Goal: Transaction & Acquisition: Purchase product/service

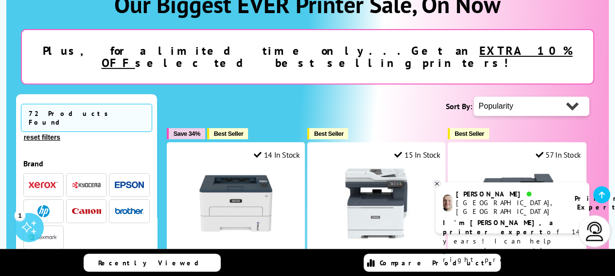
scroll to position [145, 0]
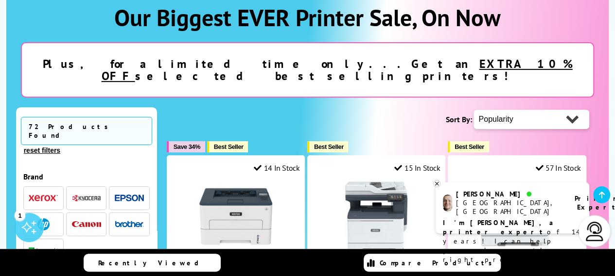
click at [572, 110] on select "Popularity Rating Price - Low to High Price - High to Low Running Costs - Low t…" at bounding box center [531, 119] width 116 height 19
select select "Price Ascending"
click at [473, 110] on select "Popularity Rating Price - Low to High Price - High to Low Running Costs - Low t…" at bounding box center [531, 119] width 116 height 19
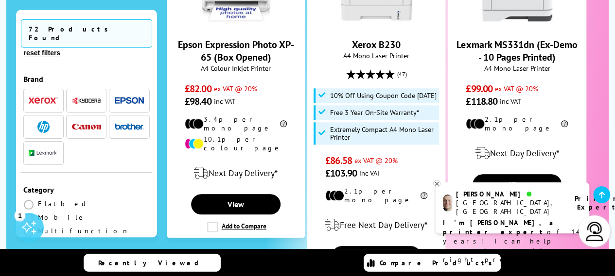
scroll to position [389, 0]
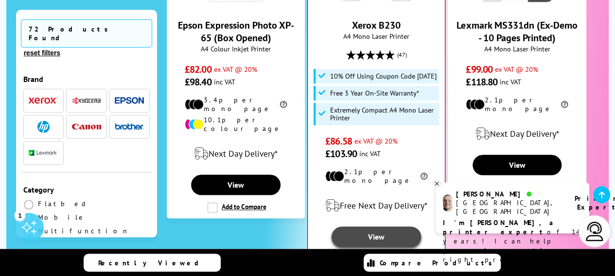
click at [383, 227] on link "View" at bounding box center [375, 237] width 89 height 20
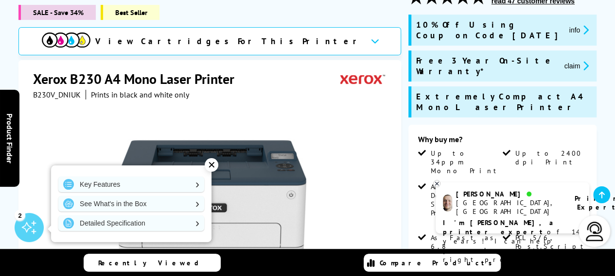
scroll to position [155, 0]
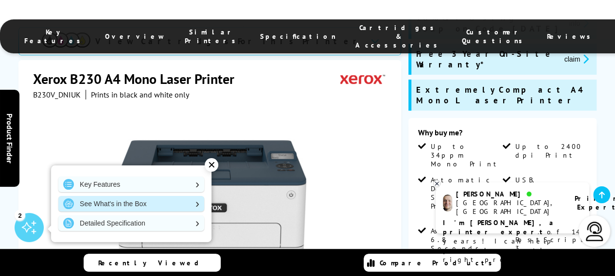
click at [184, 204] on link "See What's in the Box" at bounding box center [131, 204] width 146 height 16
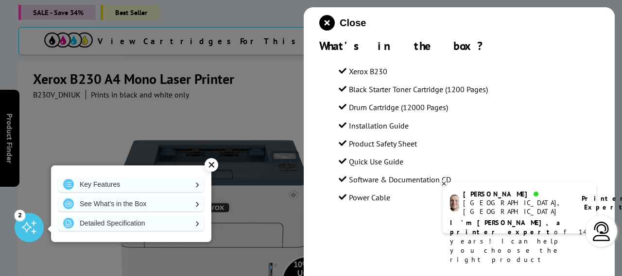
click at [269, 95] on div at bounding box center [311, 138] width 622 height 276
click at [349, 23] on span "Close" at bounding box center [353, 22] width 26 height 11
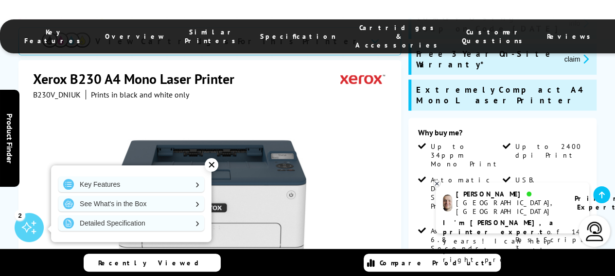
click at [213, 167] on div "✕" at bounding box center [212, 165] width 14 height 14
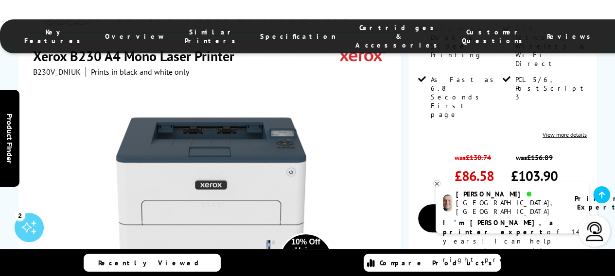
scroll to position [311, 0]
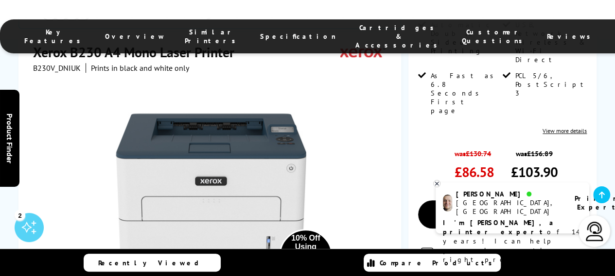
click at [312, 234] on div "10% Off Using Coupon Code [DATE]" at bounding box center [305, 256] width 41 height 44
click at [437, 184] on icon at bounding box center [436, 183] width 6 height 7
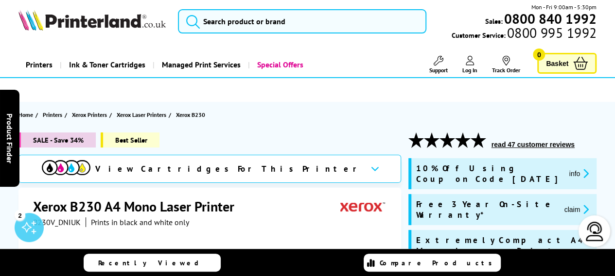
scroll to position [0, 0]
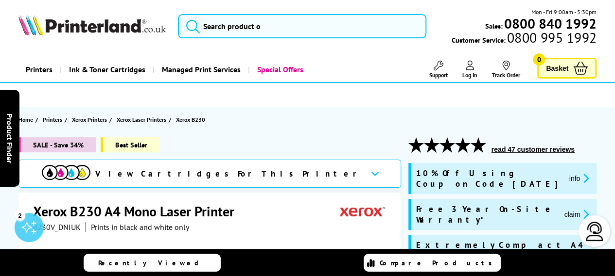
click at [566, 174] on button "info" at bounding box center [579, 178] width 26 height 11
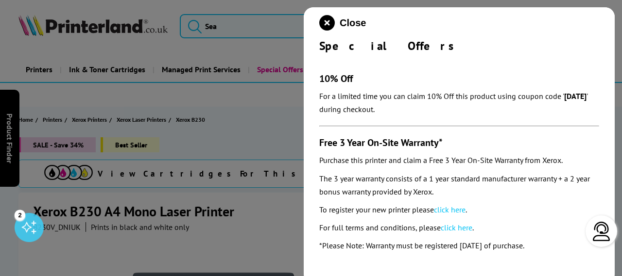
click at [285, 128] on div at bounding box center [311, 138] width 622 height 276
click at [327, 24] on icon "close modal" at bounding box center [327, 23] width 16 height 16
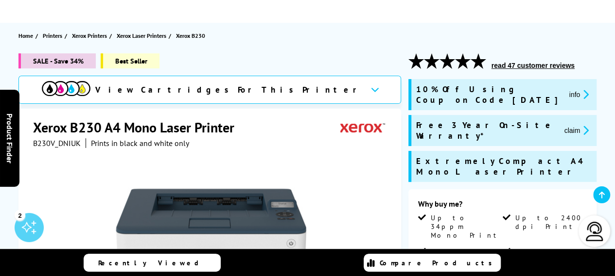
scroll to position [110, 0]
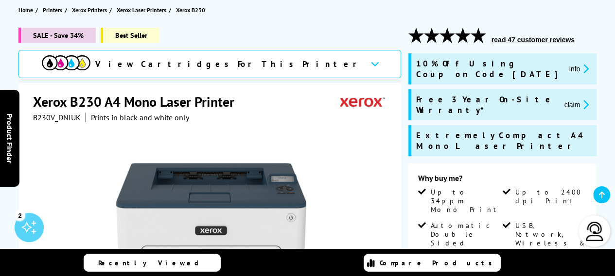
click at [561, 99] on button "claim" at bounding box center [576, 104] width 31 height 11
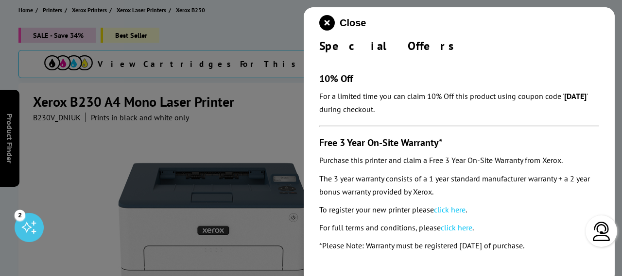
click at [288, 135] on div at bounding box center [311, 138] width 622 height 276
click at [323, 23] on icon "close modal" at bounding box center [327, 23] width 16 height 16
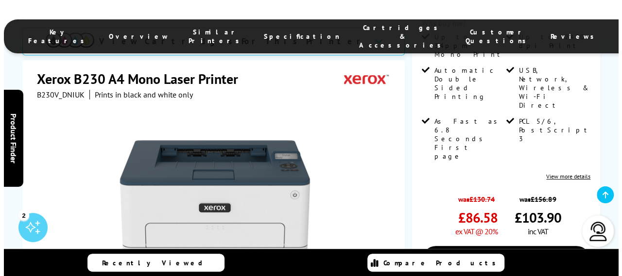
scroll to position [272, 0]
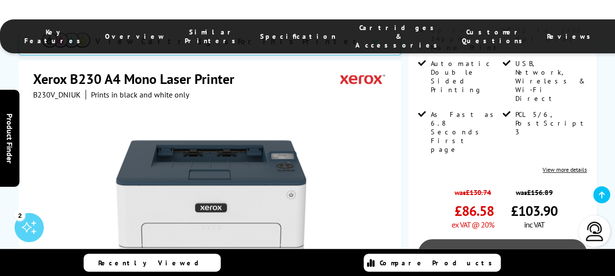
click at [513, 240] on link "Add to Basket" at bounding box center [502, 254] width 169 height 28
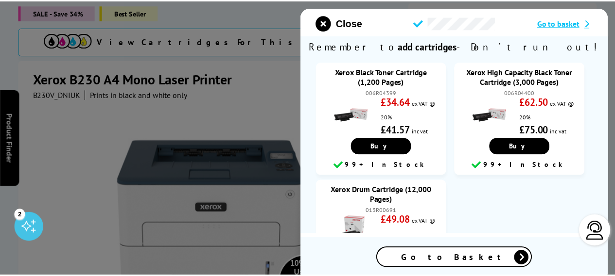
scroll to position [0, 0]
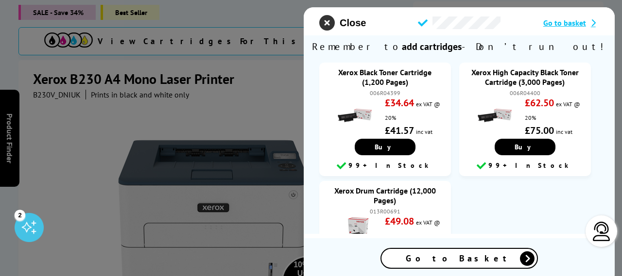
click at [325, 23] on icon "close modal" at bounding box center [327, 23] width 16 height 16
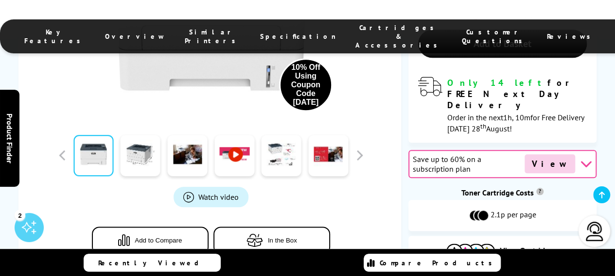
scroll to position [488, 0]
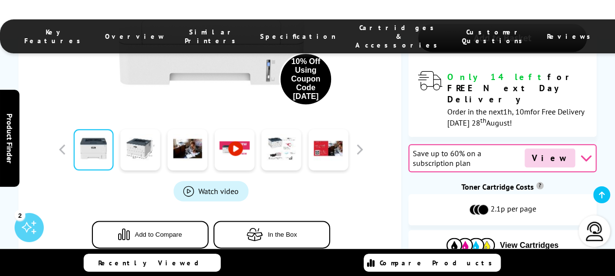
click at [284, 231] on span "In the Box" at bounding box center [282, 234] width 29 height 7
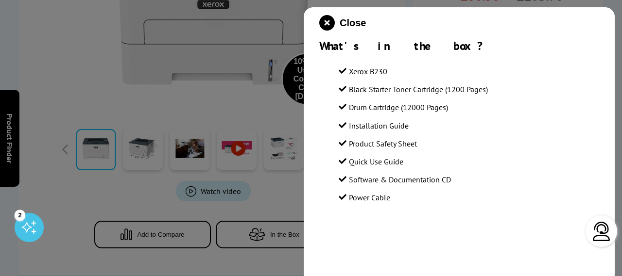
click at [200, 173] on div at bounding box center [311, 138] width 622 height 276
click at [329, 18] on icon "close modal" at bounding box center [327, 23] width 16 height 16
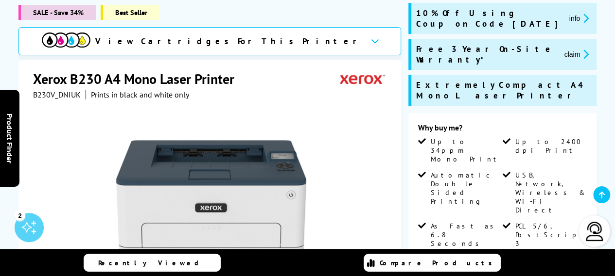
scroll to position [0, 0]
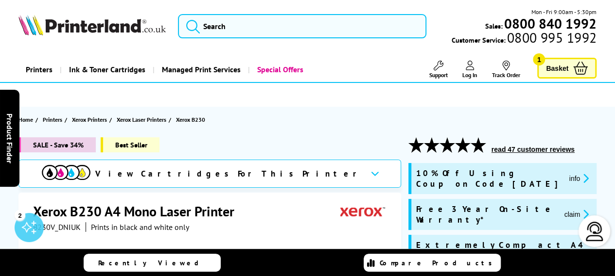
click at [581, 66] on icon at bounding box center [580, 68] width 15 height 13
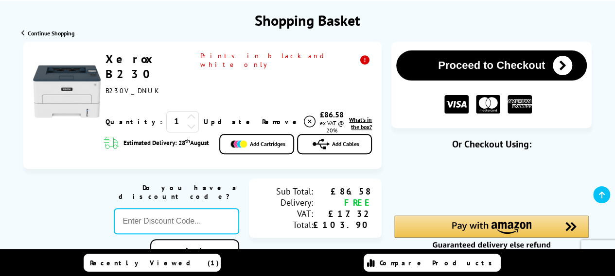
scroll to position [108, 0]
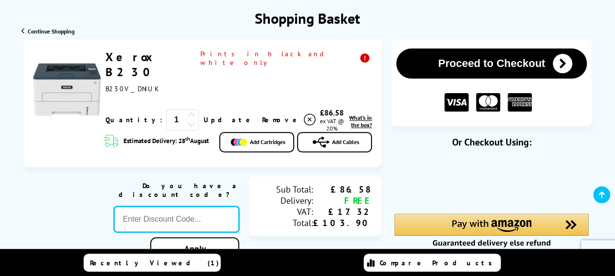
click at [194, 207] on input "text" at bounding box center [176, 220] width 125 height 26
type input "[DATE]"
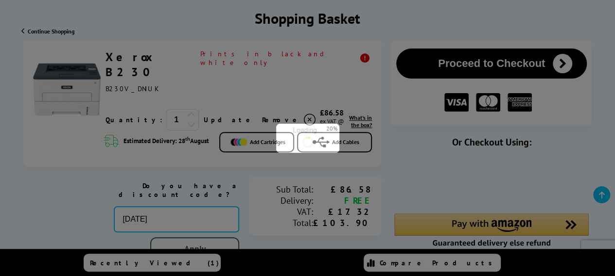
click at [191, 233] on div "Proceed to Checkout Shopping Basket 1 Update" at bounding box center [307, 281] width 615 height 482
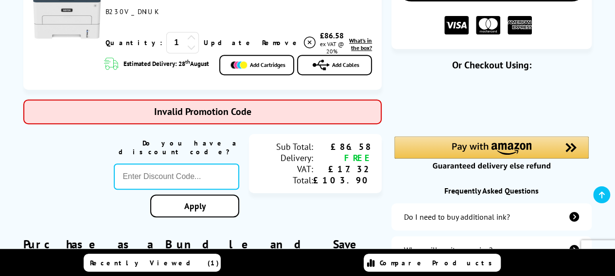
scroll to position [186, 0]
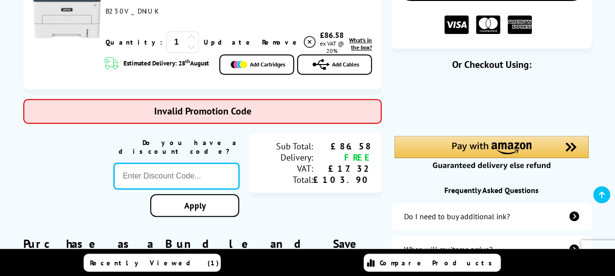
click at [196, 163] on input "text" at bounding box center [176, 176] width 125 height 26
type input "[DATE]"
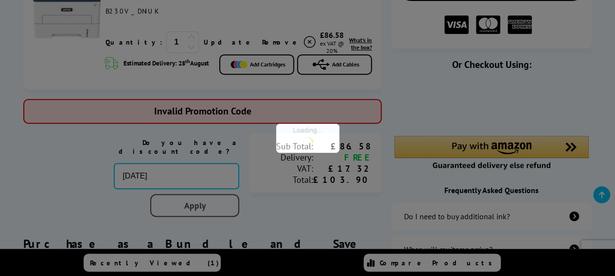
click at [197, 190] on div "Proceed to Checkout Shopping Basket ex VAT @ 20% 1 Update ex VAT @ 20%" at bounding box center [307, 220] width 615 height 516
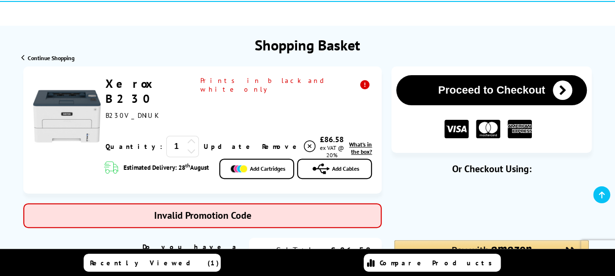
scroll to position [78, 0]
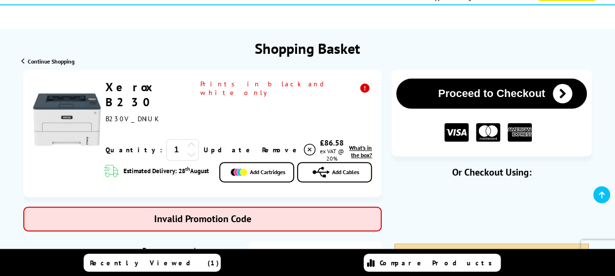
click at [561, 89] on icon "submit" at bounding box center [561, 93] width 19 height 19
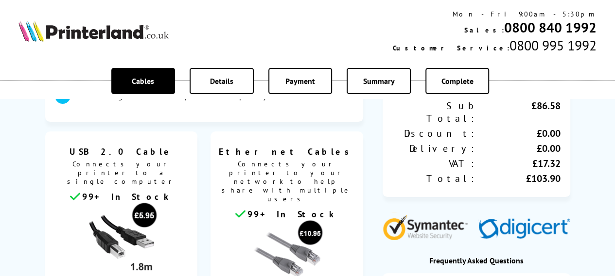
scroll to position [188, 0]
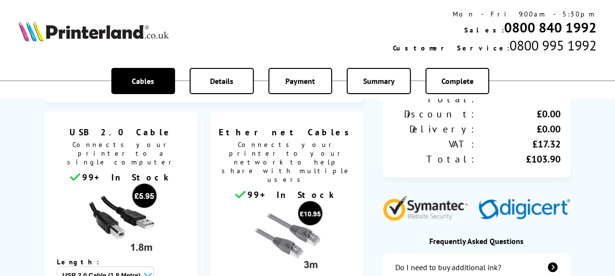
click at [614, 268] on div "The products you have selected do not include cables as standard. Proceed to Ne…" at bounding box center [307, 130] width 615 height 636
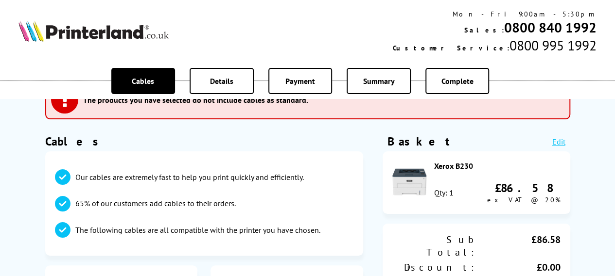
scroll to position [0, 0]
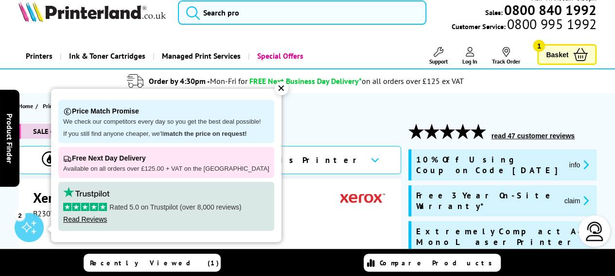
scroll to position [19, 0]
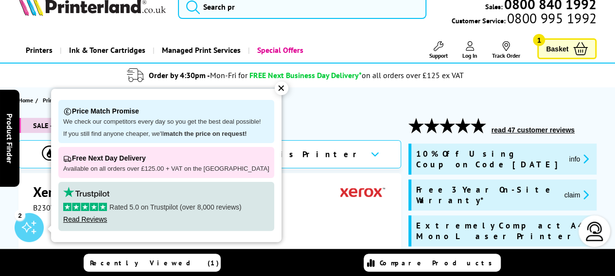
click at [275, 89] on div "✕" at bounding box center [282, 89] width 14 height 14
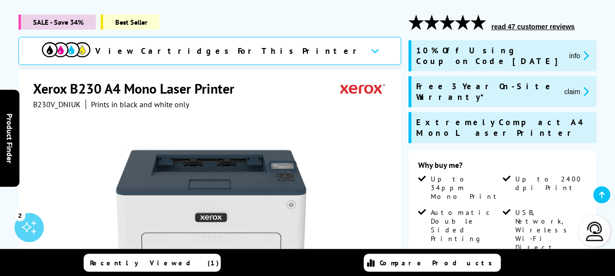
scroll to position [142, 0]
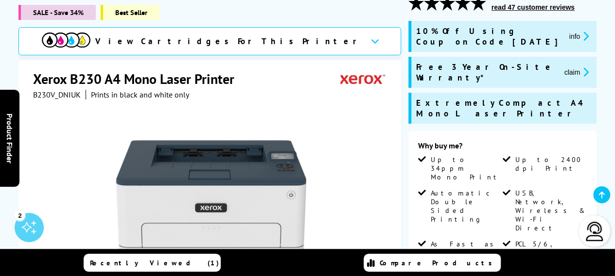
click at [570, 32] on button "info" at bounding box center [579, 36] width 26 height 11
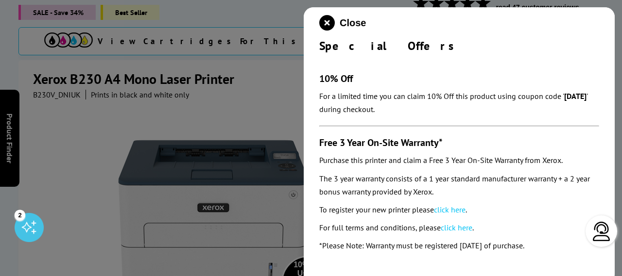
click at [243, 122] on div at bounding box center [311, 138] width 622 height 276
click at [325, 22] on icon "close modal" at bounding box center [327, 23] width 16 height 16
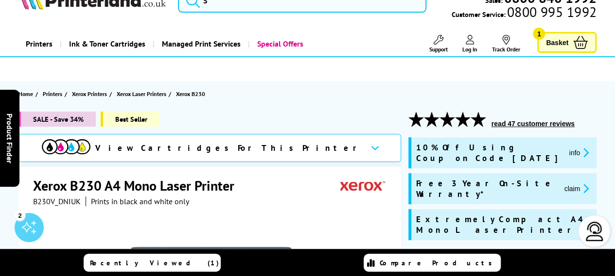
scroll to position [0, 0]
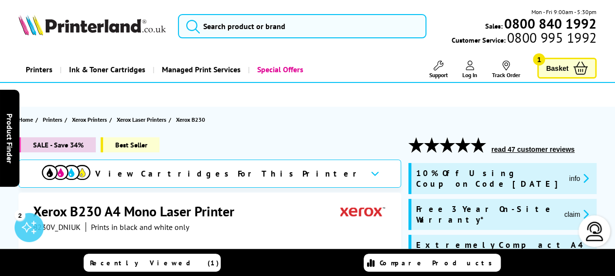
click at [553, 67] on span "Basket" at bounding box center [557, 68] width 22 height 13
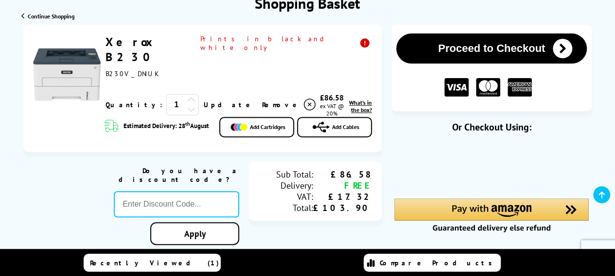
scroll to position [136, 0]
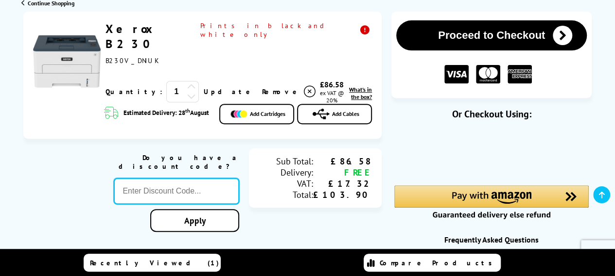
click at [221, 178] on input "text" at bounding box center [176, 191] width 125 height 26
type input "AUGUST 10"
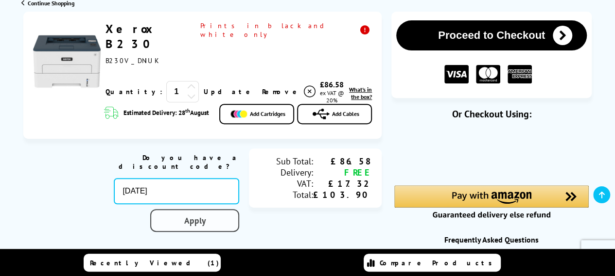
click at [201, 200] on div "Proceed to Checkout Shopping Basket 1 Update" at bounding box center [307, 253] width 615 height 482
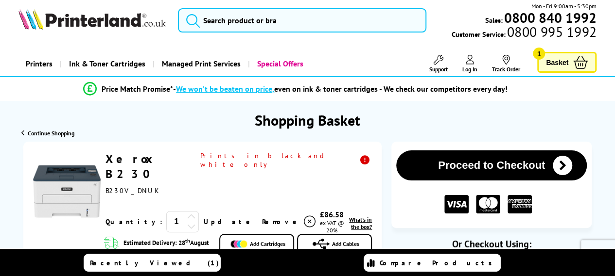
scroll to position [1, 0]
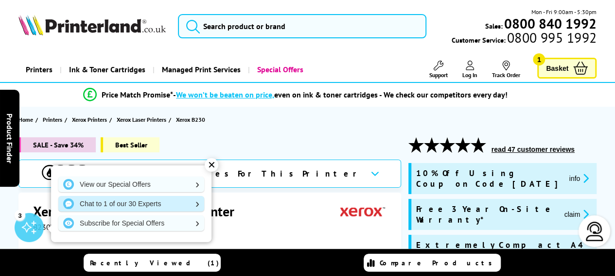
click at [121, 201] on link "Chat to 1 of our 30 Experts" at bounding box center [131, 204] width 146 height 16
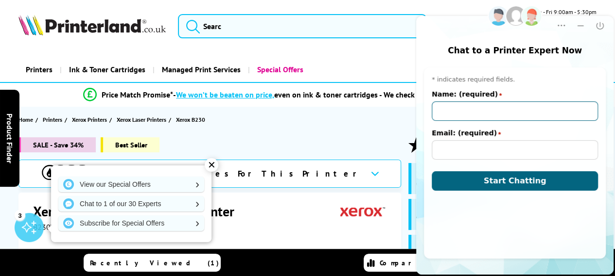
click at [482, 112] on input "Name: (required)" at bounding box center [514, 111] width 166 height 19
type input "GERALD MAZURKE"
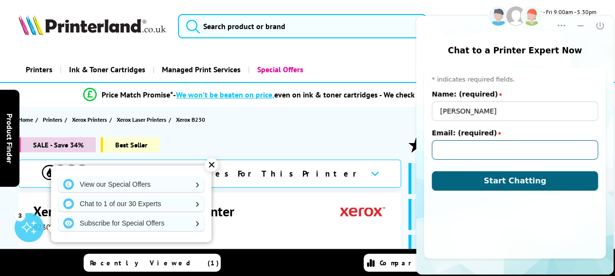
type input "gpmazurke@hotmail.co.uk"
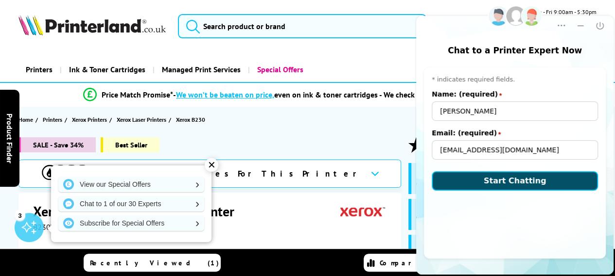
click at [507, 180] on span "Start Chatting" at bounding box center [514, 180] width 63 height 9
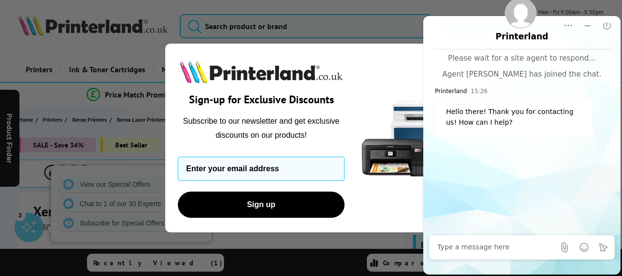
click at [337, 248] on div "Close dialog Sign-up for Exclusive Discounts Subscribe to our newsletter and ge…" at bounding box center [311, 138] width 622 height 276
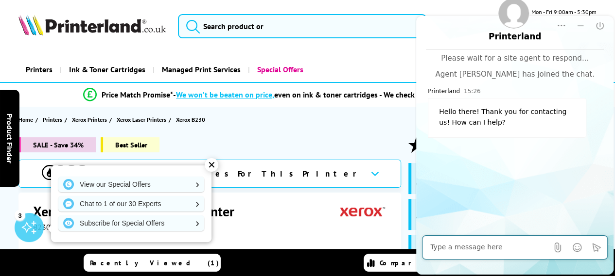
click at [491, 248] on textarea at bounding box center [489, 248] width 118 height 10
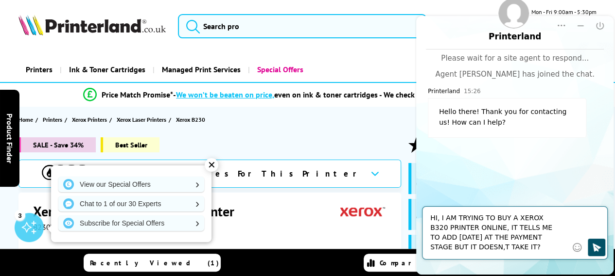
type textarea "HI, I AM TRYING TO BUY A XEROX B320 PRINTER ONLINE, IT TELLS ME TO ADD AUGUST 1…"
click at [592, 248] on icon "Click to send" at bounding box center [596, 248] width 10 height 10
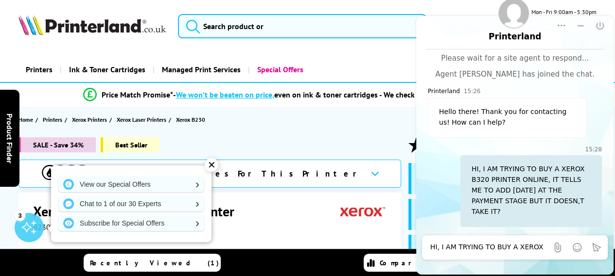
click at [362, 226] on div "B230V_DNIUK Prints in black and white only" at bounding box center [211, 228] width 356 height 10
click at [209, 167] on div "✕" at bounding box center [212, 165] width 14 height 14
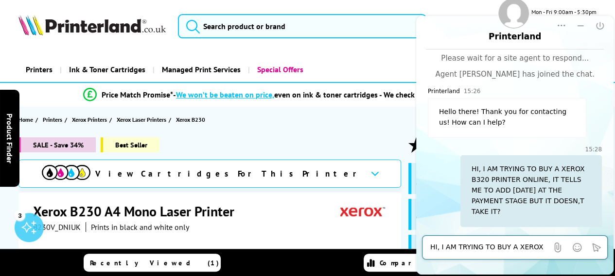
click at [452, 247] on textarea "HI, I AM TRYING TO BUY A XEROX B320 PRINTER ONLINE, IT TELLS ME TO ADD AUGUST 1…" at bounding box center [489, 248] width 118 height 10
type textarea "ARE YOU STILL ONLINE?"
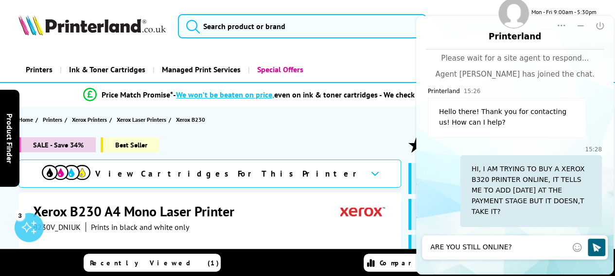
click at [594, 264] on footer at bounding box center [514, 269] width 197 height 11
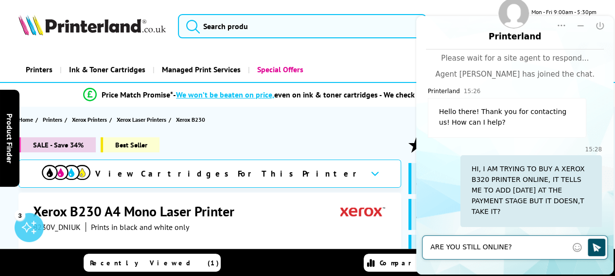
click at [596, 247] on icon "Click to send" at bounding box center [596, 247] width 8 height 8
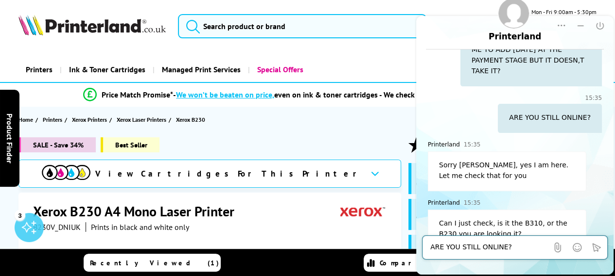
scroll to position [152, 0]
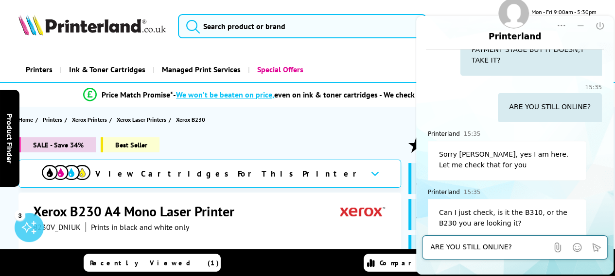
click at [441, 248] on textarea "ARE YOU STILL ONLINE?" at bounding box center [489, 248] width 118 height 10
type textarea "B230 MONO PRINTER"
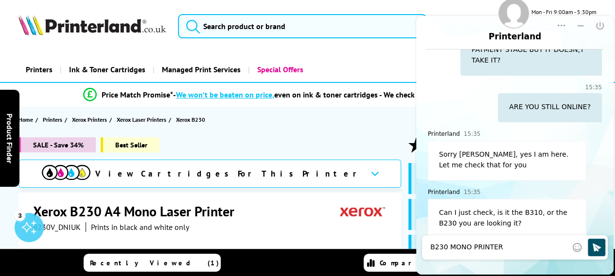
click at [597, 249] on icon "Click to send" at bounding box center [596, 248] width 10 height 10
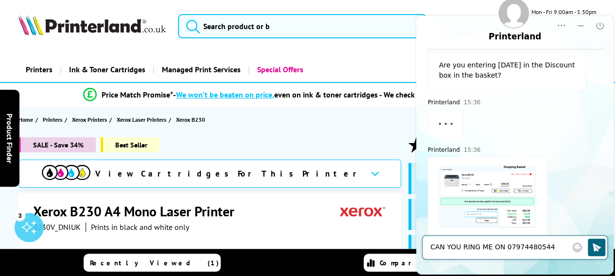
scroll to position [405, 0]
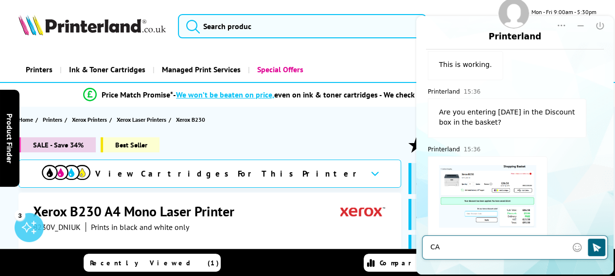
type textarea "C"
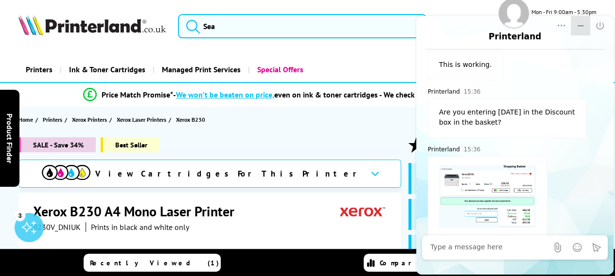
click at [581, 25] on icon "Minimize" at bounding box center [580, 26] width 10 height 10
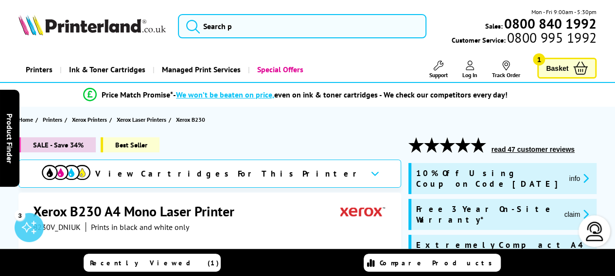
scroll to position [0, 0]
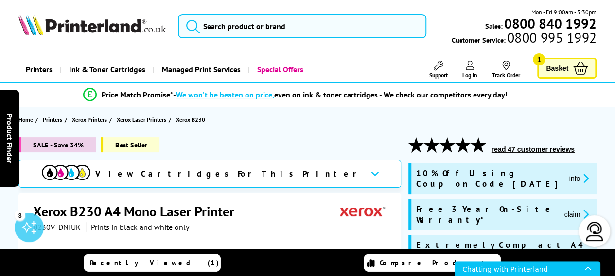
click at [550, 70] on span "Basket" at bounding box center [557, 68] width 22 height 13
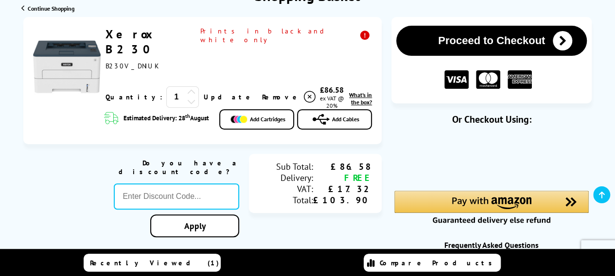
scroll to position [126, 0]
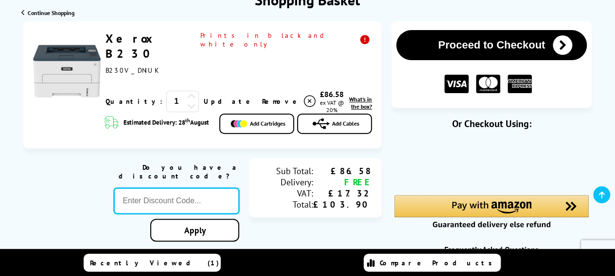
click at [200, 188] on input "text" at bounding box center [176, 201] width 125 height 26
type input "[DATE]"
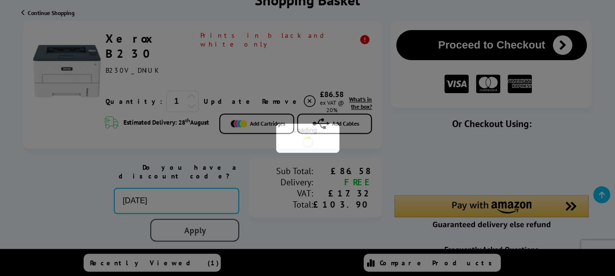
click at [190, 218] on div "Proceed to Checkout Shopping Basket 1 Update" at bounding box center [307, 262] width 615 height 482
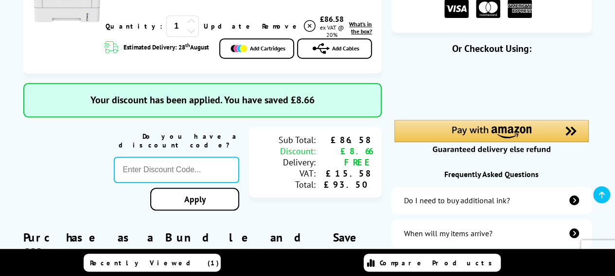
scroll to position [210, 0]
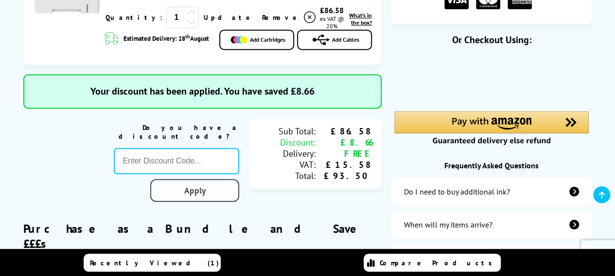
click at [229, 182] on div "Do you have a discount code? Apply" at bounding box center [176, 163] width 125 height 88
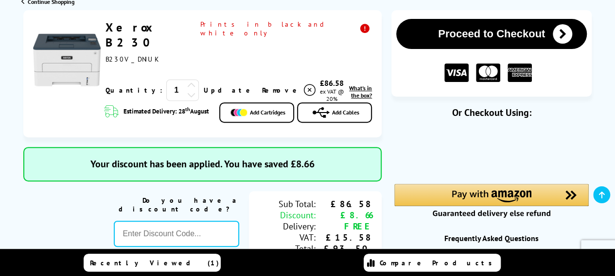
scroll to position [131, 0]
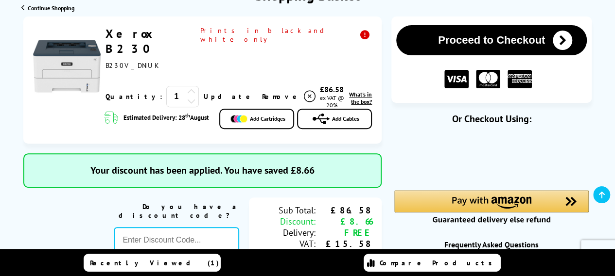
click at [485, 80] on img at bounding box center [488, 79] width 24 height 19
click at [562, 36] on icon "submit" at bounding box center [561, 40] width 19 height 19
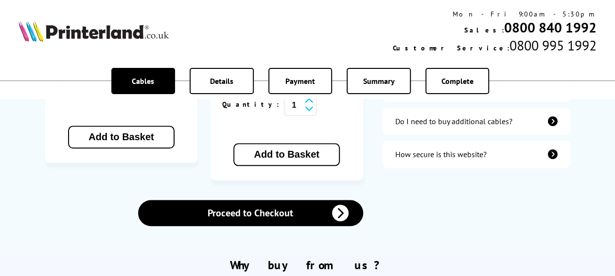
scroll to position [401, 0]
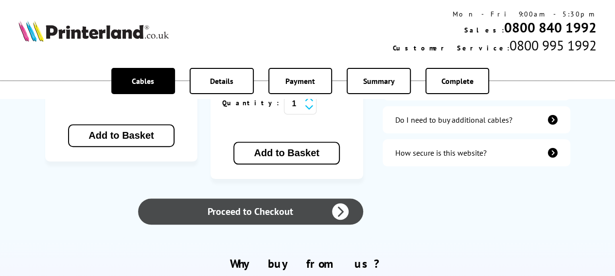
click at [342, 204] on icon at bounding box center [340, 212] width 17 height 17
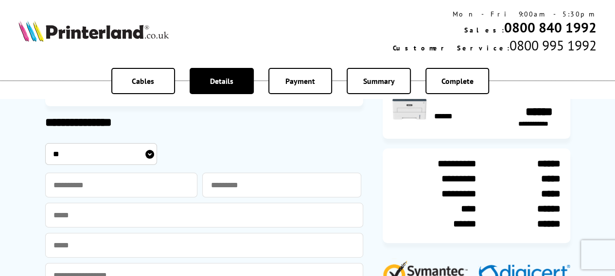
scroll to position [55, 0]
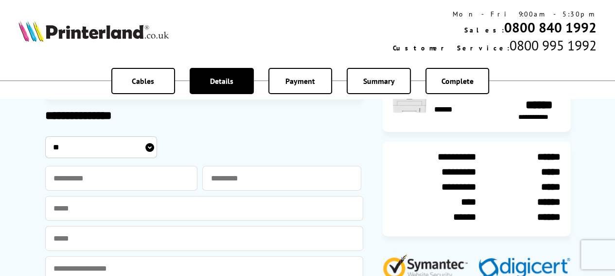
drag, startPoint x: 617, startPoint y: 37, endPoint x: 619, endPoint y: 50, distance: 13.2
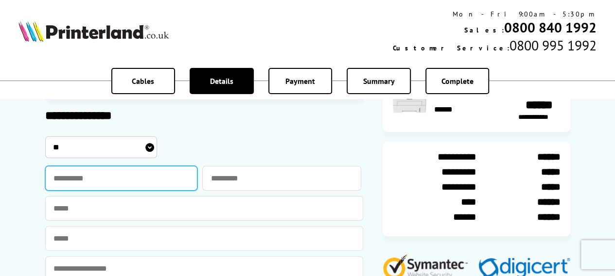
click at [142, 176] on input "text" at bounding box center [121, 178] width 153 height 25
type input "******"
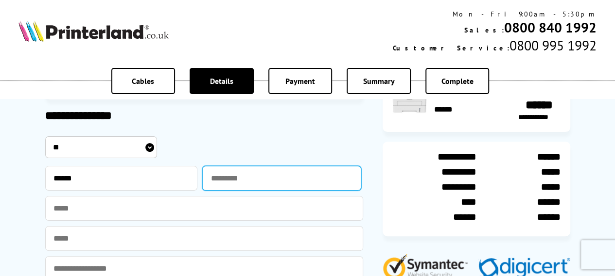
type input "*******"
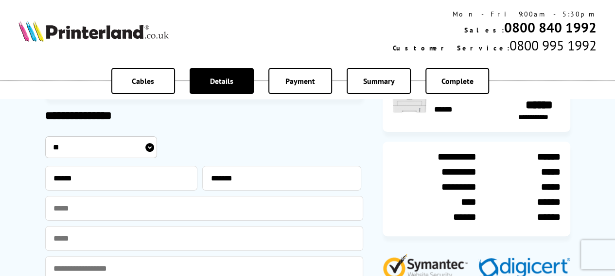
type input "**********"
type input "********"
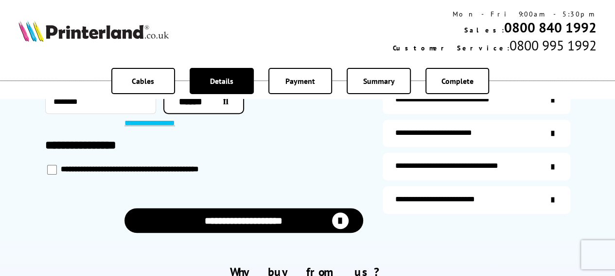
scroll to position [285, 0]
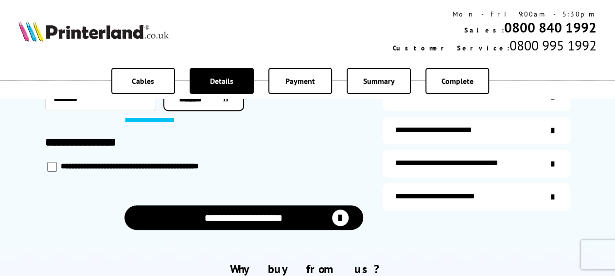
click at [341, 215] on icon "submit" at bounding box center [340, 218] width 17 height 17
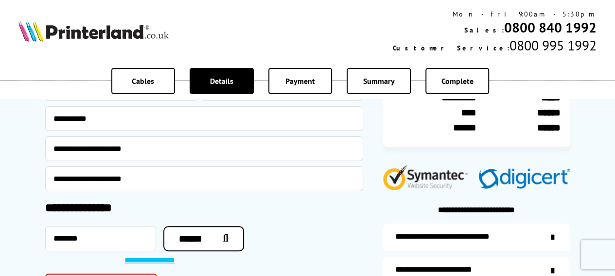
scroll to position [426, 0]
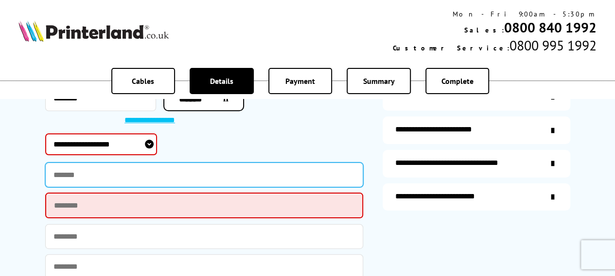
click at [274, 183] on input "text" at bounding box center [204, 175] width 318 height 25
type input "**********"
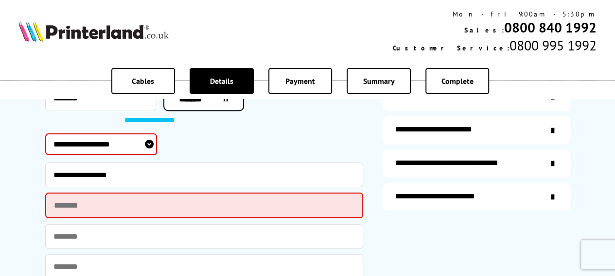
type input "*********"
type input "********"
type input "*******"
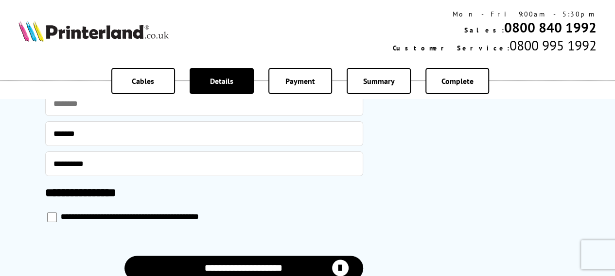
scroll to position [607, 0]
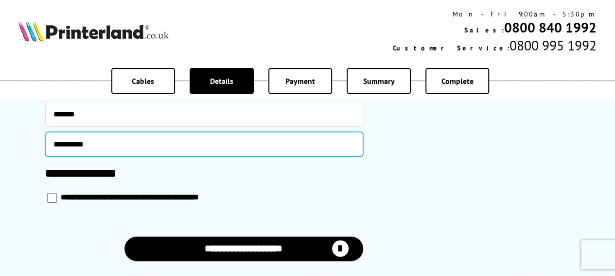
click at [92, 144] on input "**********" at bounding box center [204, 144] width 318 height 25
type input "**********"
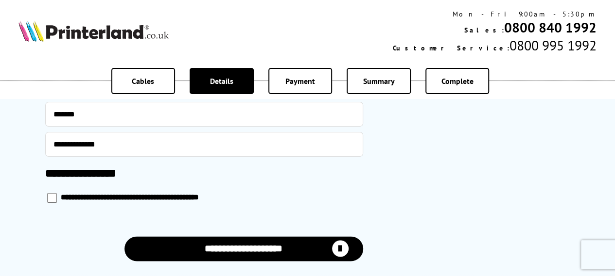
click at [343, 248] on icon "submit" at bounding box center [340, 249] width 17 height 17
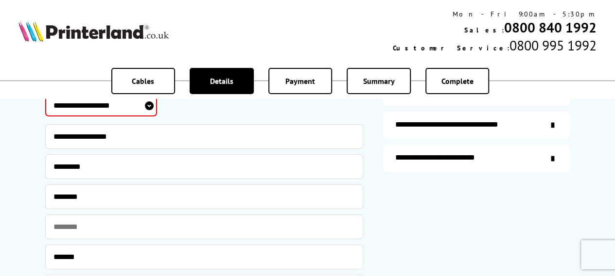
scroll to position [428, 0]
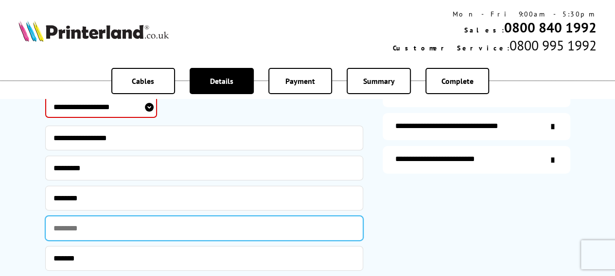
click at [195, 226] on input "text" at bounding box center [204, 228] width 318 height 25
type input "*"
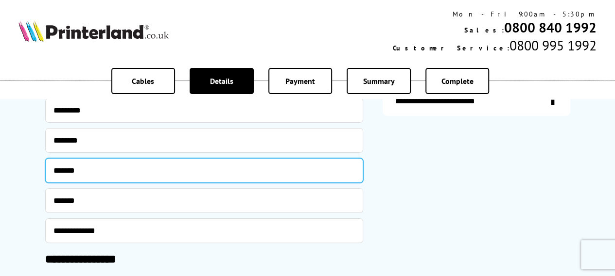
scroll to position [486, 0]
type input "*******"
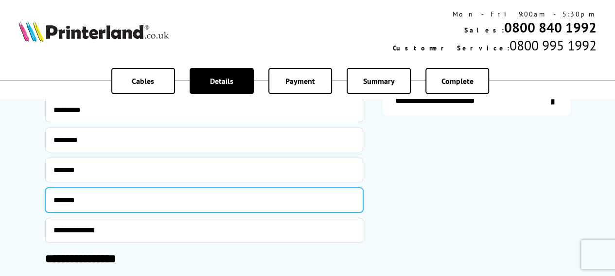
click at [120, 207] on input "*******" at bounding box center [204, 200] width 318 height 25
type input "*"
type input "**********"
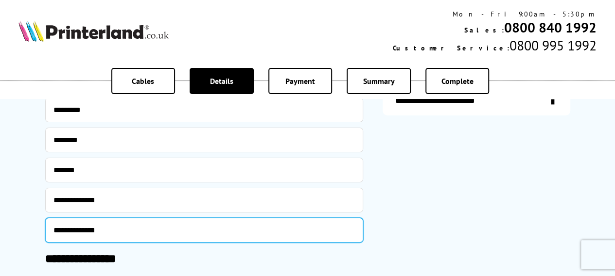
click at [113, 228] on input "**********" at bounding box center [204, 230] width 318 height 25
type input "*"
type input "*******"
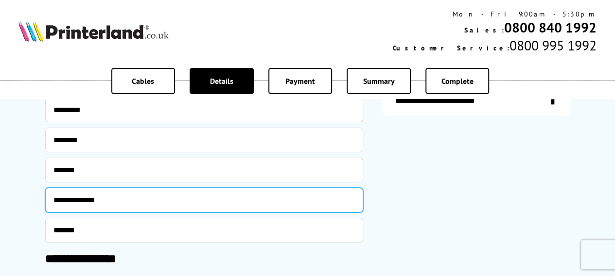
click at [57, 199] on input "**********" at bounding box center [204, 200] width 318 height 25
click at [76, 201] on input "**********" at bounding box center [204, 200] width 318 height 25
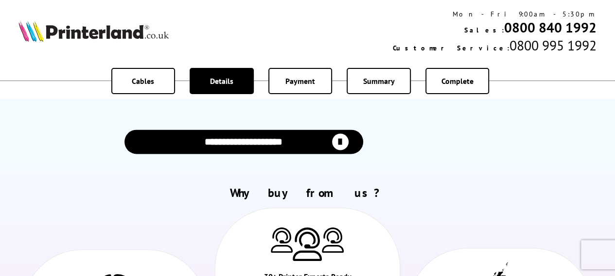
scroll to position [677, 0]
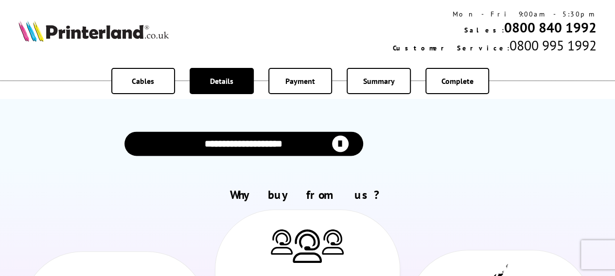
type input "**********"
click at [344, 142] on icon "submit" at bounding box center [340, 144] width 17 height 17
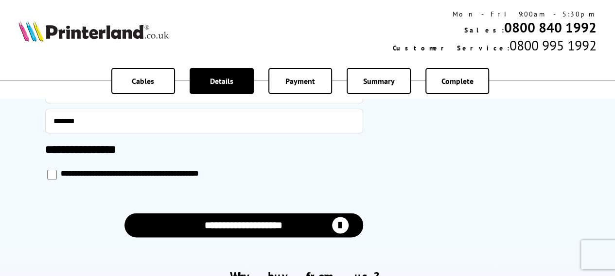
scroll to position [598, 0]
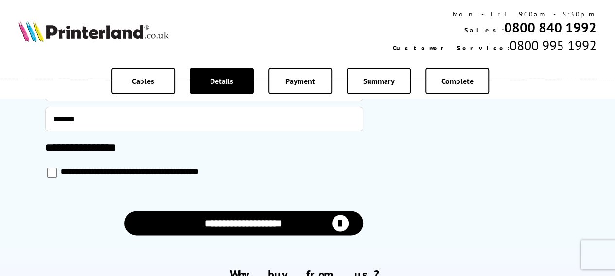
click at [343, 219] on icon "submit" at bounding box center [340, 223] width 17 height 17
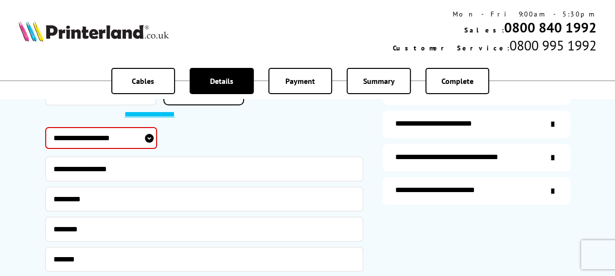
click at [149, 139] on select "**********" at bounding box center [101, 138] width 112 height 22
select select "**********"
click at [45, 127] on select "**********" at bounding box center [101, 138] width 112 height 22
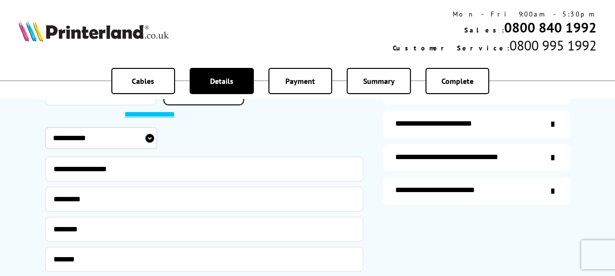
drag, startPoint x: 608, startPoint y: 270, endPoint x: 617, endPoint y: 272, distance: 8.4
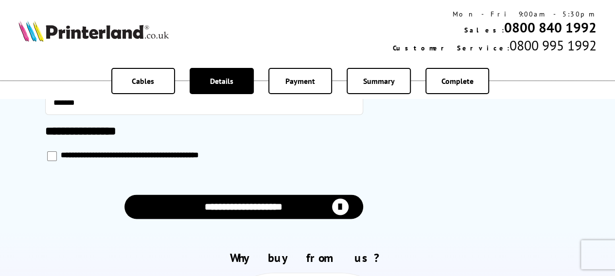
scroll to position [624, 0]
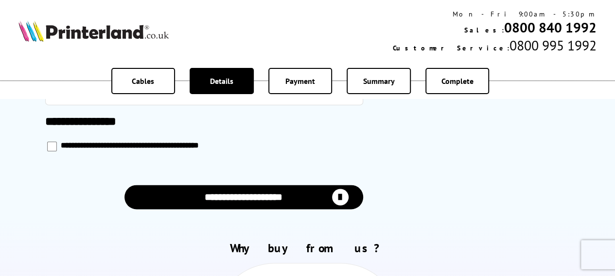
click at [341, 196] on icon "submit" at bounding box center [340, 197] width 17 height 17
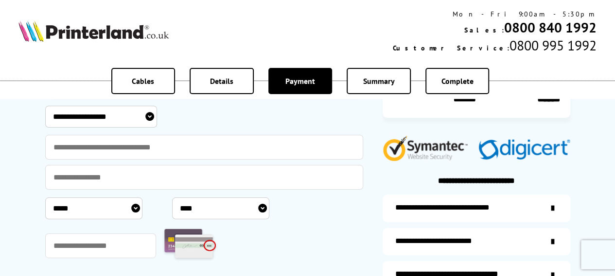
scroll to position [175, 0]
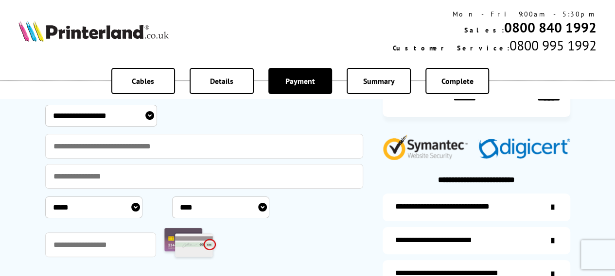
click at [149, 116] on select "**********" at bounding box center [101, 116] width 112 height 22
select select "**********"
click at [45, 105] on select "**********" at bounding box center [101, 116] width 112 height 22
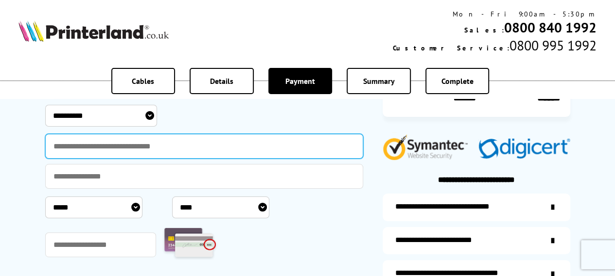
click at [178, 146] on input "text" at bounding box center [204, 146] width 318 height 25
type input "**********"
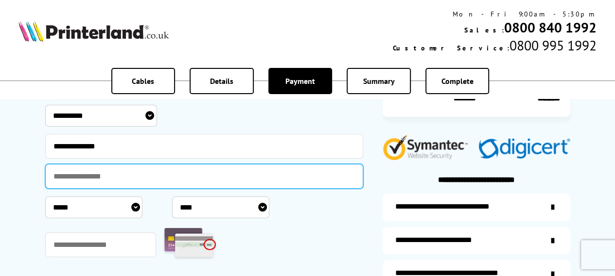
click at [170, 176] on input "text" at bounding box center [204, 176] width 318 height 25
type input "**********"
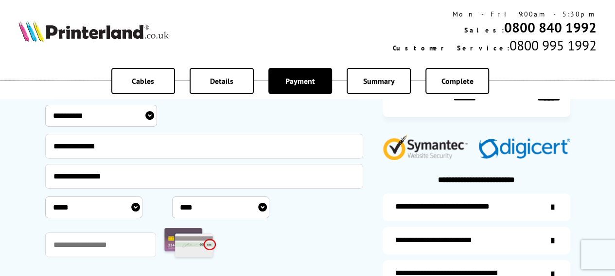
click at [135, 208] on select "***** * * * * * * * * * ** ** **" at bounding box center [93, 208] width 97 height 22
select select "*"
click at [45, 197] on select "***** * * * * * * * * * ** ** **" at bounding box center [93, 208] width 97 height 22
click at [262, 208] on select "**** **** **** **** **** **** **** **** **** **** **** **** **** **** **** ****…" at bounding box center [220, 208] width 97 height 22
select select "****"
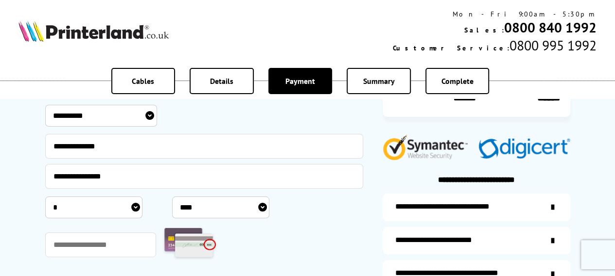
click at [172, 197] on select "**** **** **** **** **** **** **** **** **** **** **** **** **** **** **** ****…" at bounding box center [220, 208] width 97 height 22
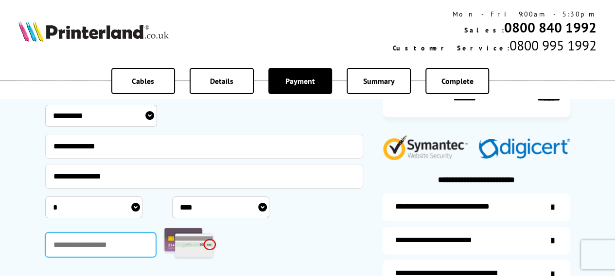
click at [123, 246] on input "text" at bounding box center [100, 245] width 111 height 25
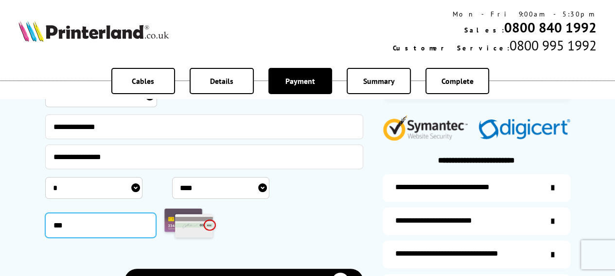
scroll to position [259, 0]
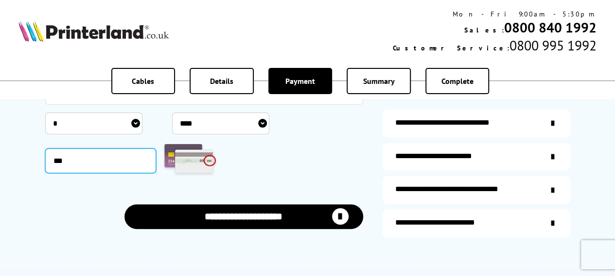
type input "***"
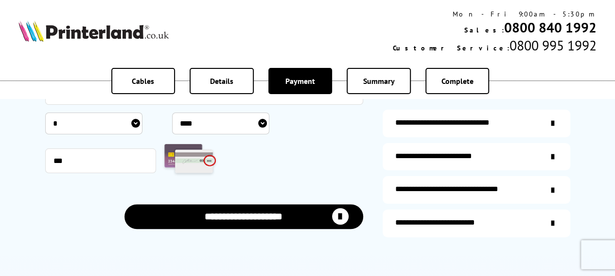
click at [338, 213] on icon "submit" at bounding box center [340, 216] width 17 height 17
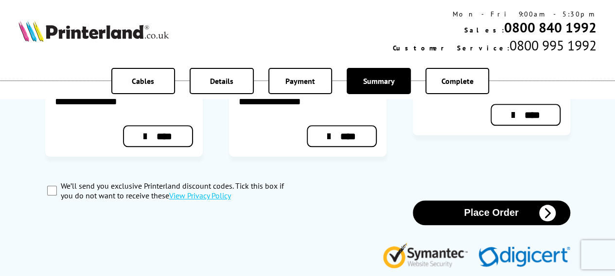
scroll to position [450, 0]
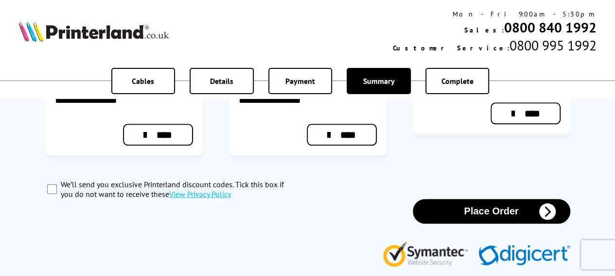
click at [550, 204] on icon "button" at bounding box center [547, 212] width 17 height 17
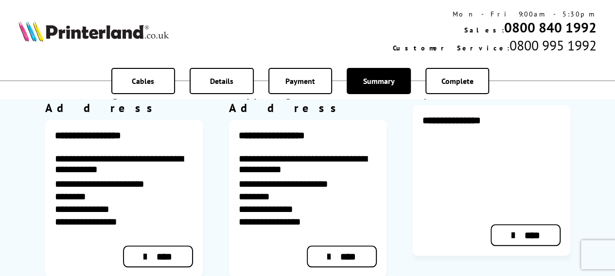
scroll to position [416, 0]
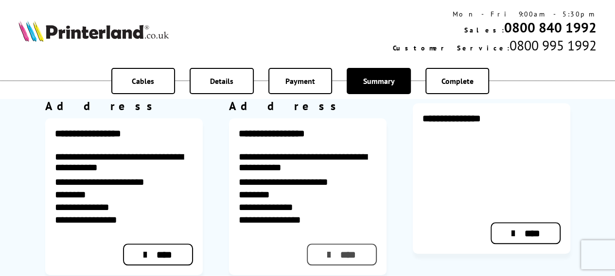
click at [351, 244] on link "****" at bounding box center [341, 255] width 69 height 22
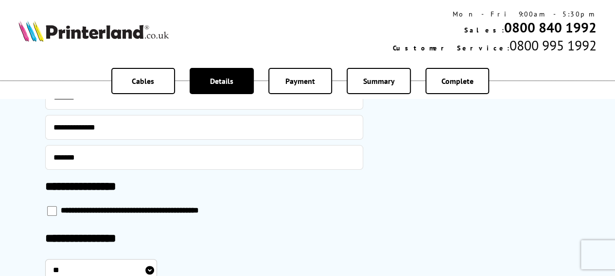
scroll to position [492, 0]
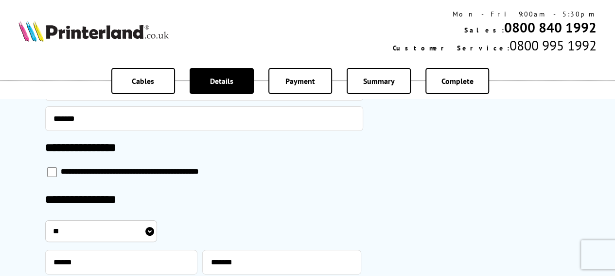
click at [51, 173] on input "checkbox" at bounding box center [52, 173] width 10 height 10
checkbox input "****"
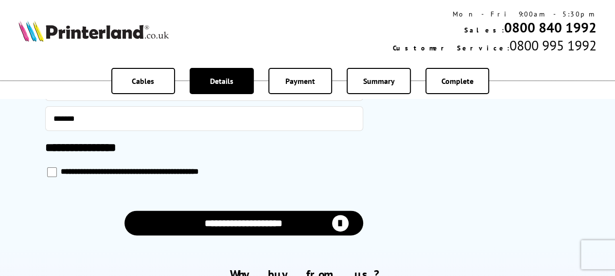
click at [341, 222] on icon "submit" at bounding box center [340, 223] width 17 height 17
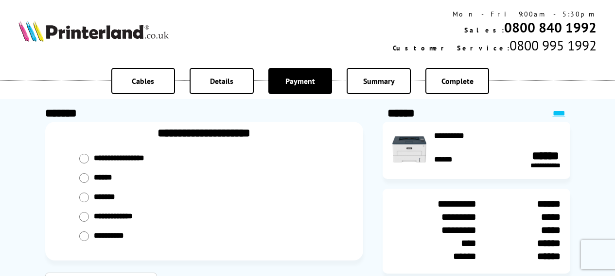
select select "**********"
select select "*"
select select "****"
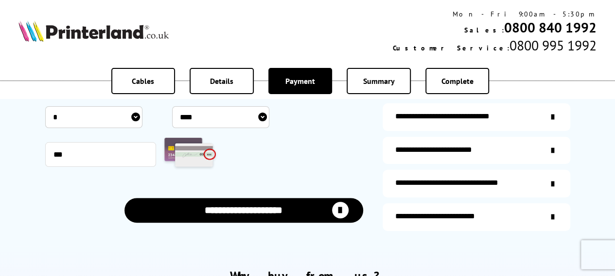
scroll to position [272, 0]
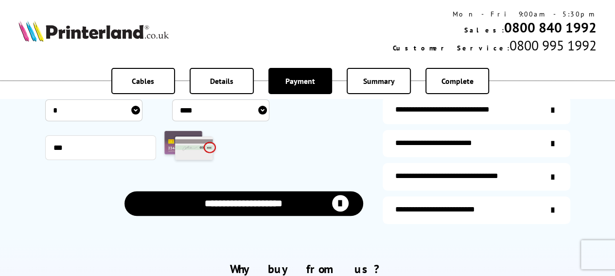
click at [338, 200] on icon "submit" at bounding box center [340, 203] width 17 height 17
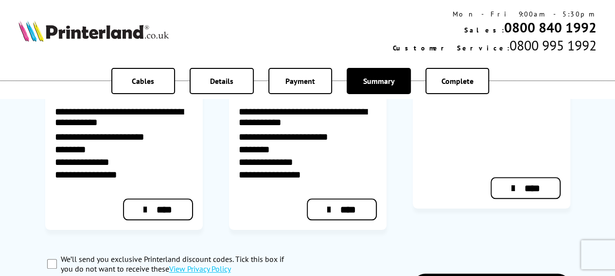
scroll to position [389, 0]
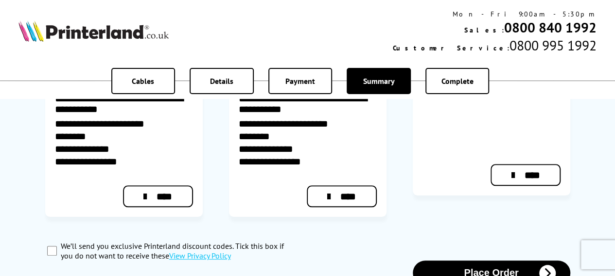
click at [49, 246] on input "We’ll send you exclusive Printerland discount codes. Tick this box if you do no…" at bounding box center [52, 251] width 10 height 10
checkbox input "true"
click at [501, 261] on button "Place Order" at bounding box center [491, 273] width 157 height 25
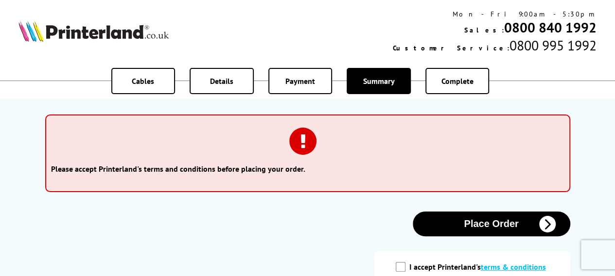
click at [547, 225] on icon "button" at bounding box center [547, 224] width 17 height 17
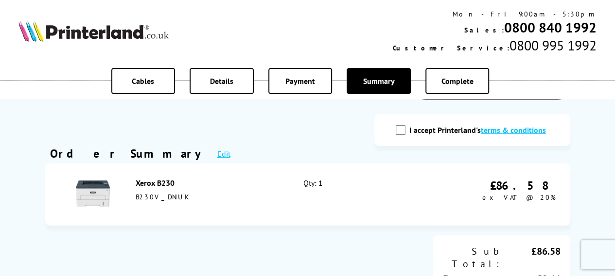
scroll to position [125, 0]
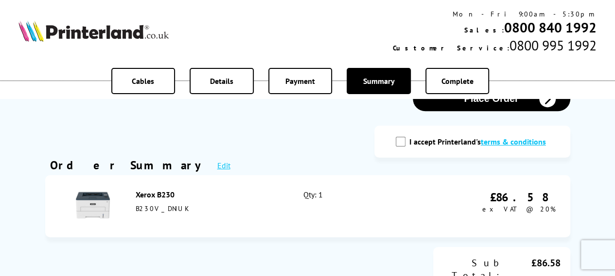
click at [401, 143] on input "I accept Printerland's terms & conditions" at bounding box center [401, 142] width 10 height 10
checkbox input "true"
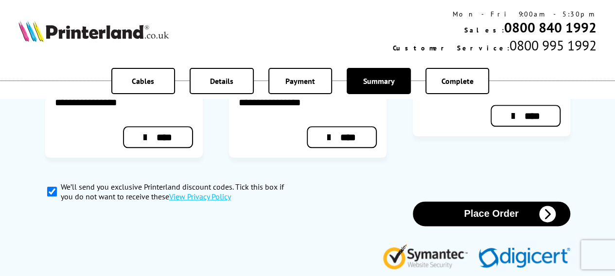
scroll to position [566, 0]
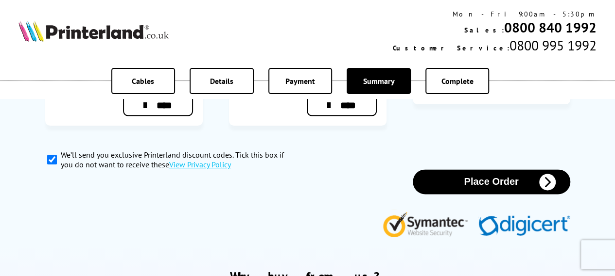
click at [549, 174] on icon "button" at bounding box center [547, 182] width 17 height 17
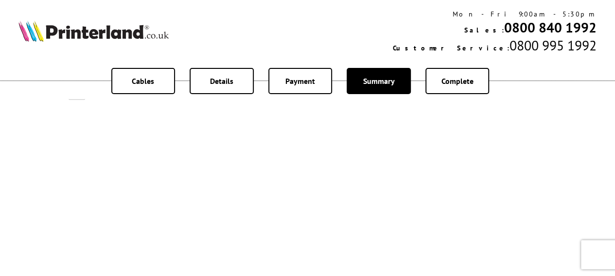
scroll to position [117, 0]
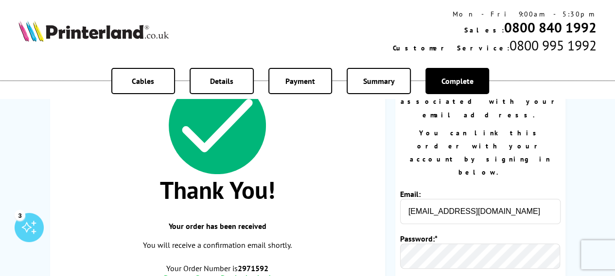
scroll to position [97, 0]
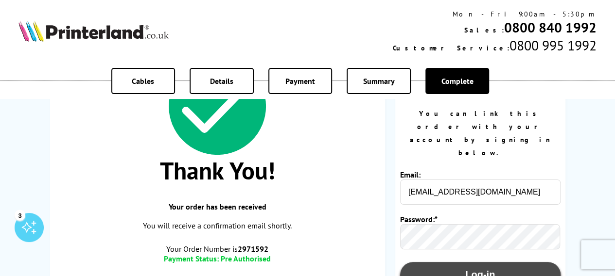
click at [480, 262] on button "Log-in" at bounding box center [480, 275] width 160 height 26
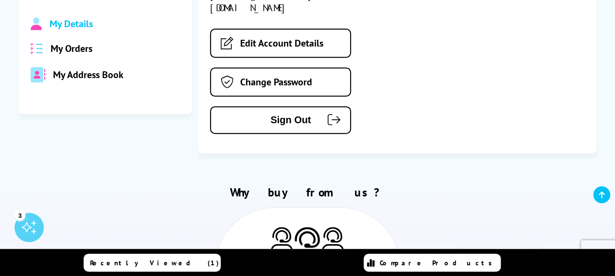
scroll to position [169, 0]
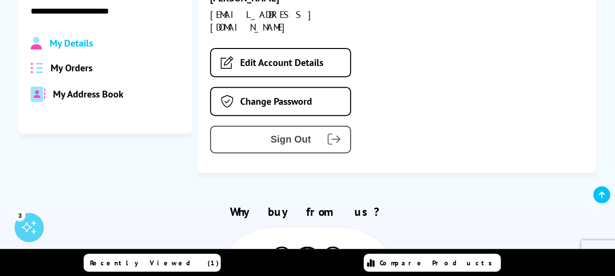
click at [307, 134] on span "Sign Out" at bounding box center [268, 139] width 86 height 11
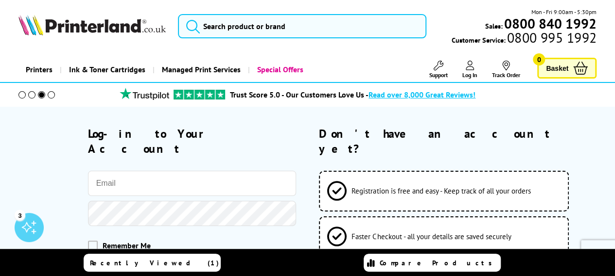
click at [136, 263] on span "Recently Viewed (1)" at bounding box center [154, 263] width 129 height 9
